Goal: Task Accomplishment & Management: Manage account settings

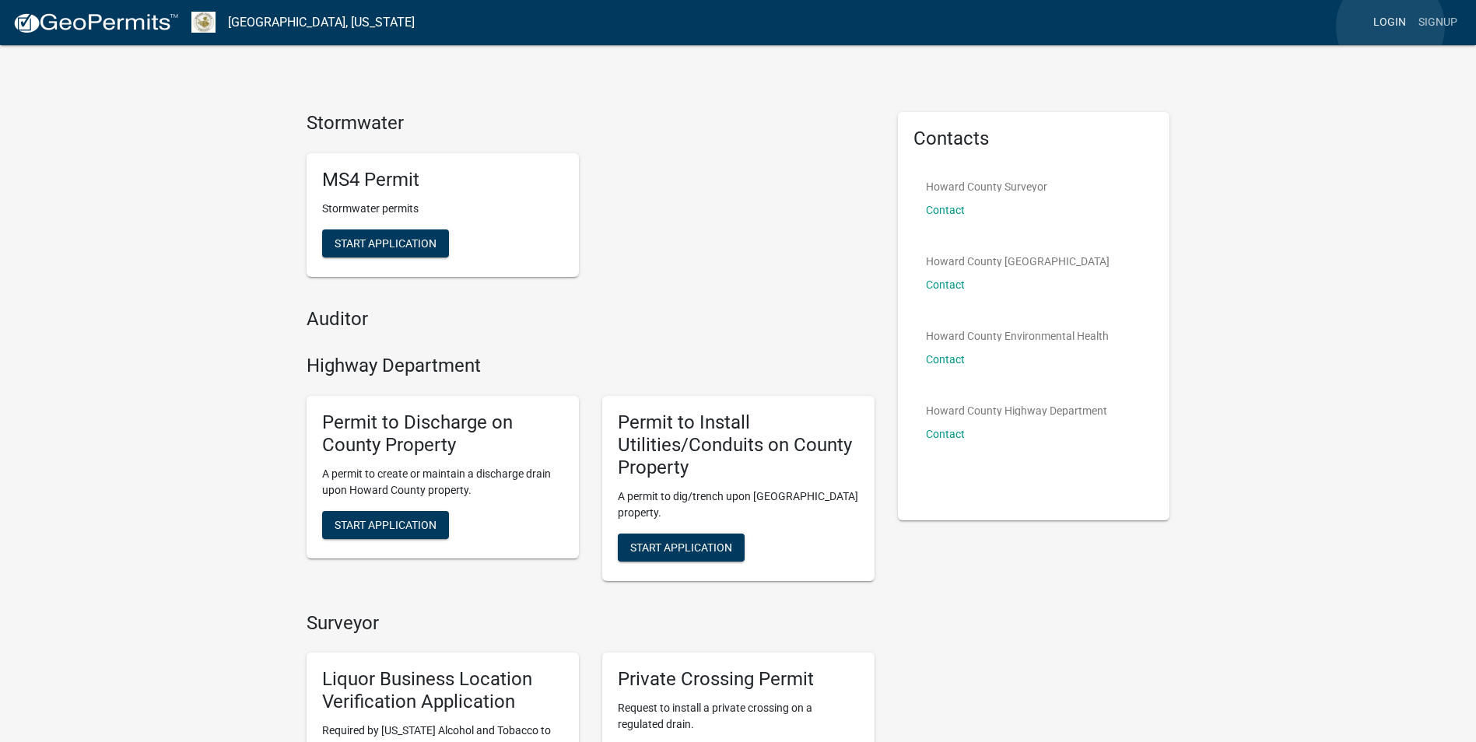
click at [1390, 26] on link "Login" at bounding box center [1389, 23] width 45 height 30
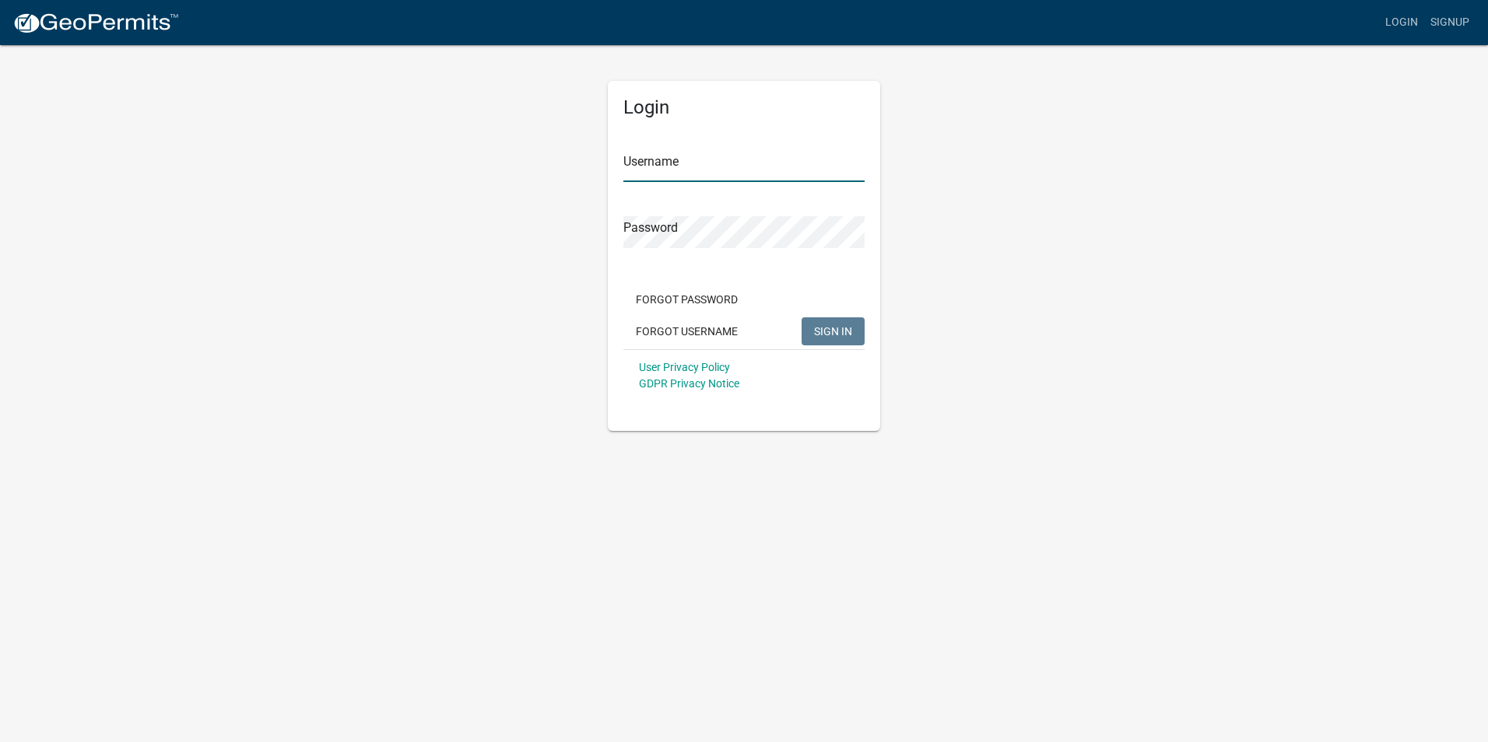
type input "[PERSON_NAME][EMAIL_ADDRESS][PERSON_NAME][DOMAIN_NAME]"
click at [836, 335] on span "SIGN IN" at bounding box center [833, 330] width 38 height 12
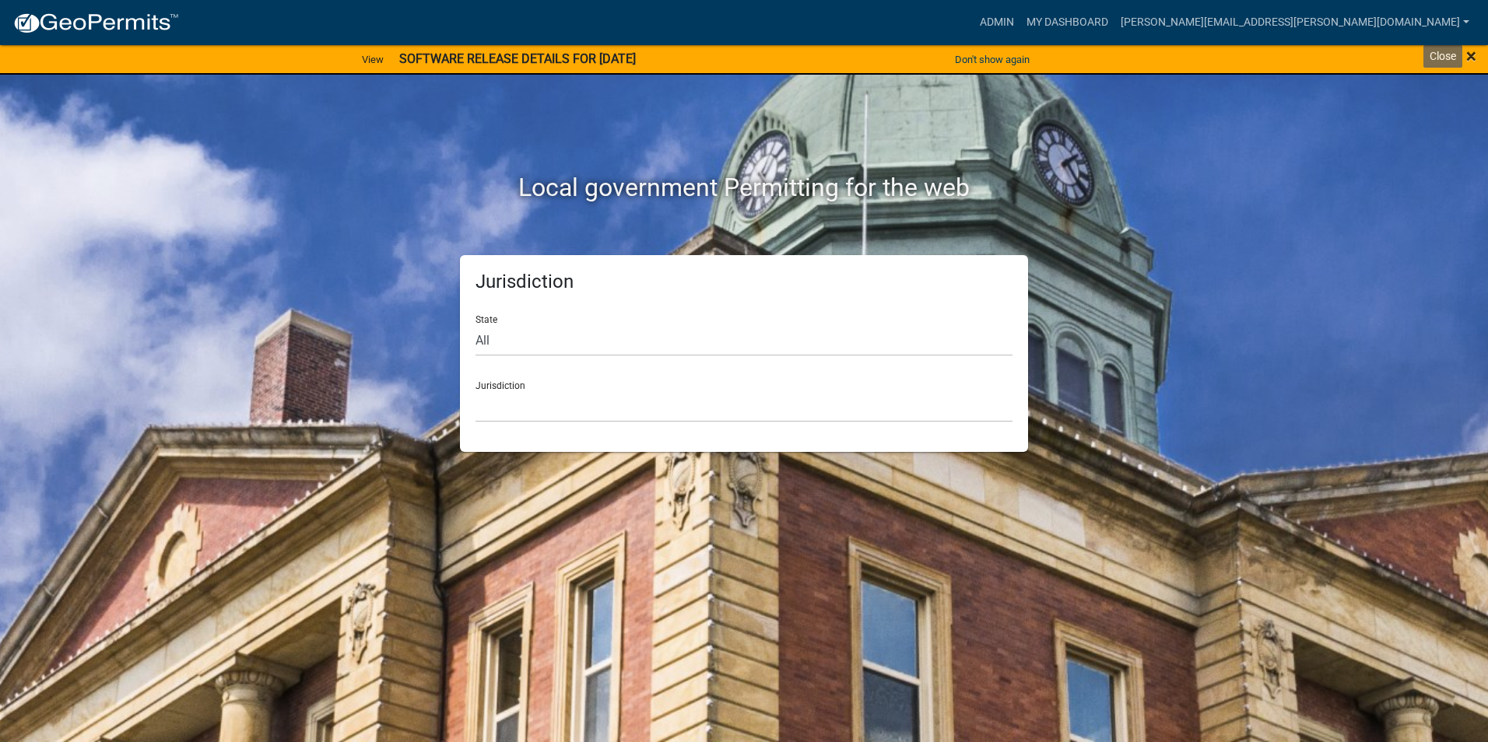
click at [1474, 54] on span "×" at bounding box center [1471, 56] width 10 height 22
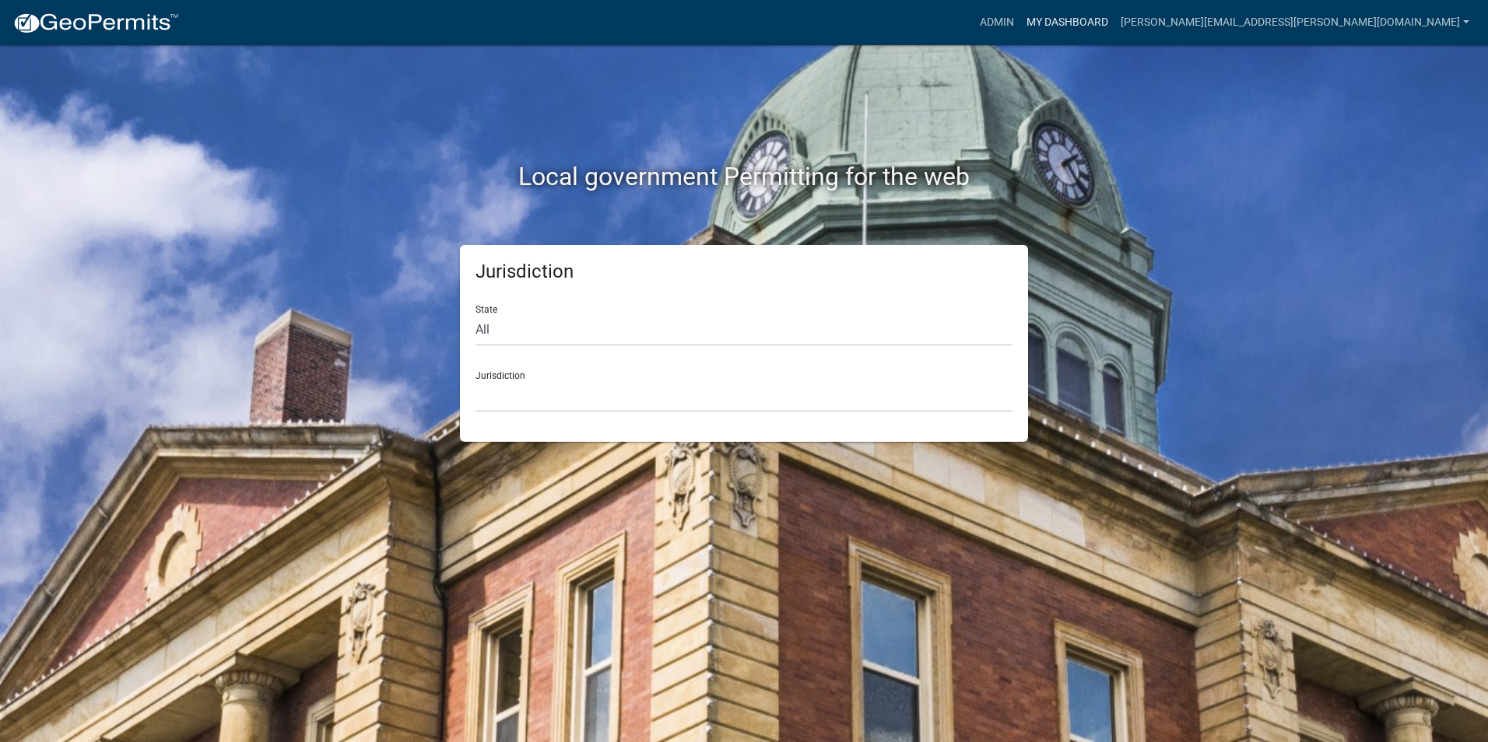
click at [1114, 23] on link "My Dashboard" at bounding box center [1067, 23] width 94 height 30
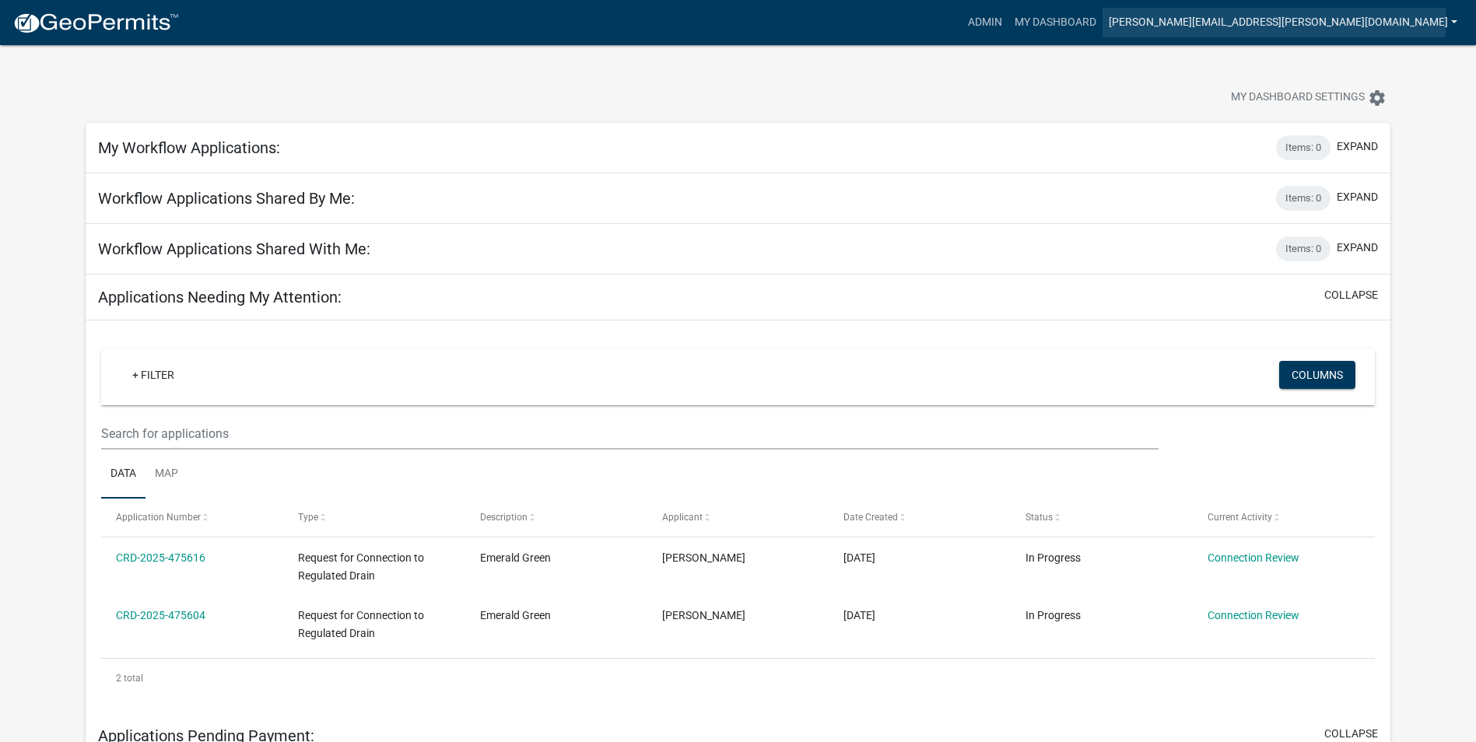
click at [1286, 18] on link "[PERSON_NAME][EMAIL_ADDRESS][PERSON_NAME][DOMAIN_NAME]" at bounding box center [1282, 23] width 361 height 30
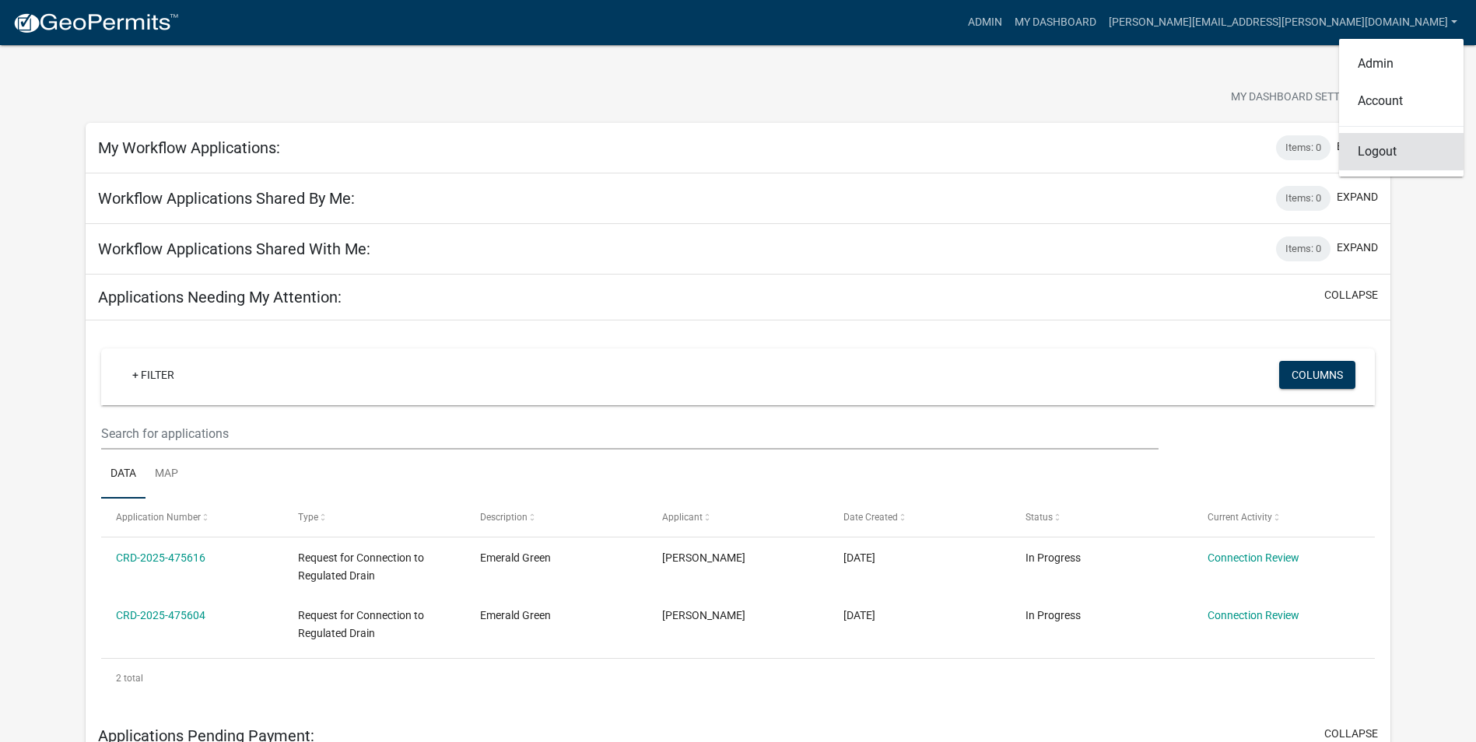
click at [1392, 149] on link "Logout" at bounding box center [1401, 151] width 124 height 37
